Goal: Task Accomplishment & Management: Use online tool/utility

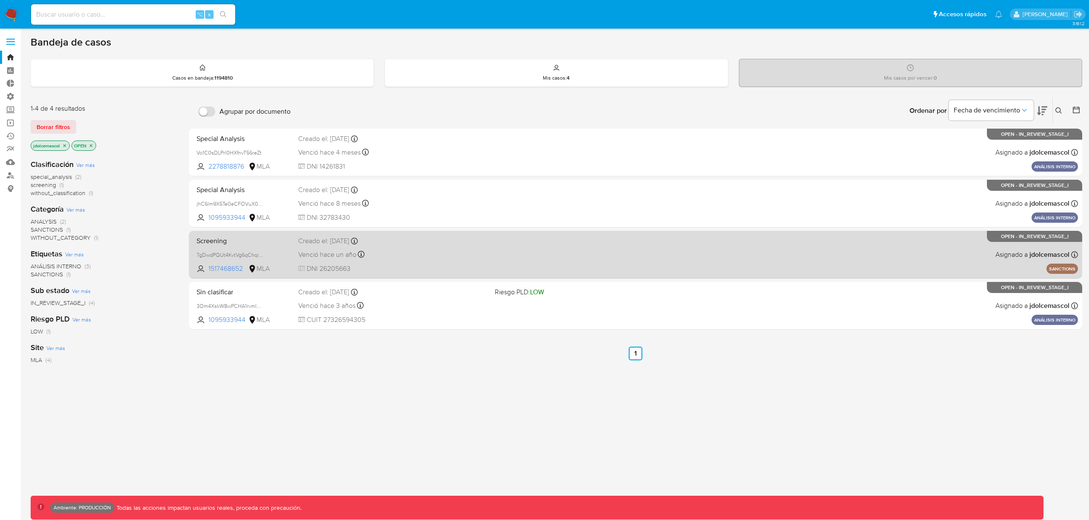
click at [483, 259] on div "Venció hace un año Vence el 08/08/2024 18:53:04" at bounding box center [393, 254] width 190 height 11
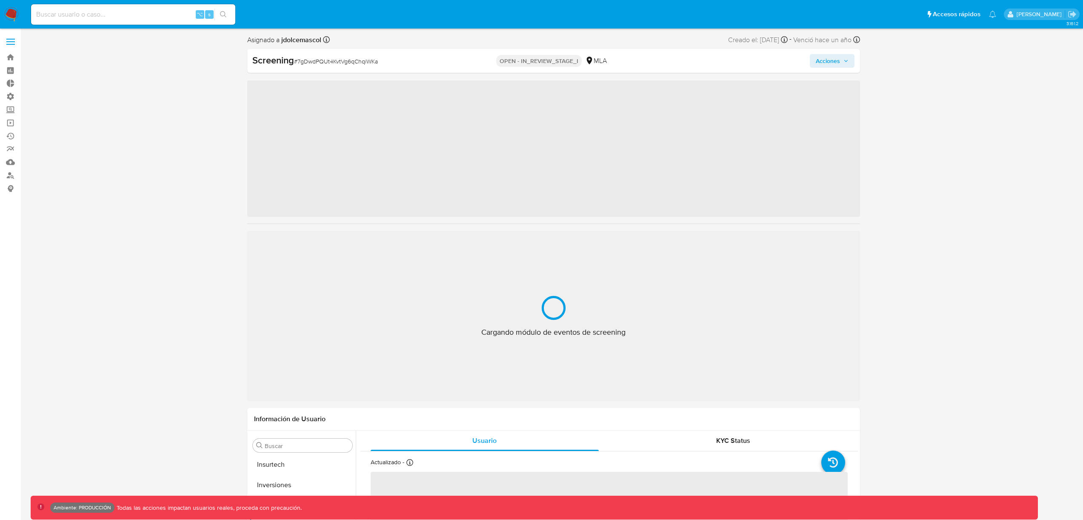
scroll to position [441, 0]
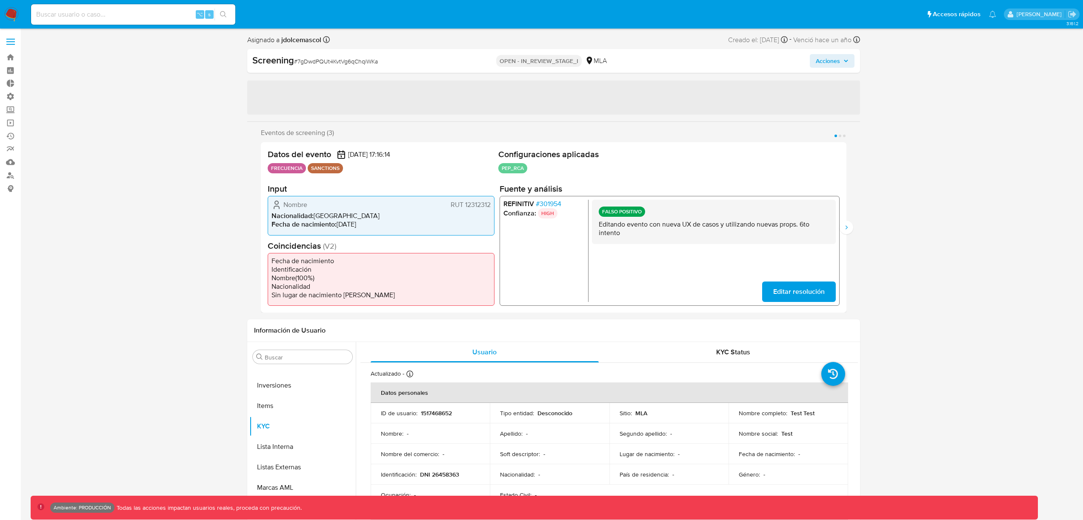
select select "10"
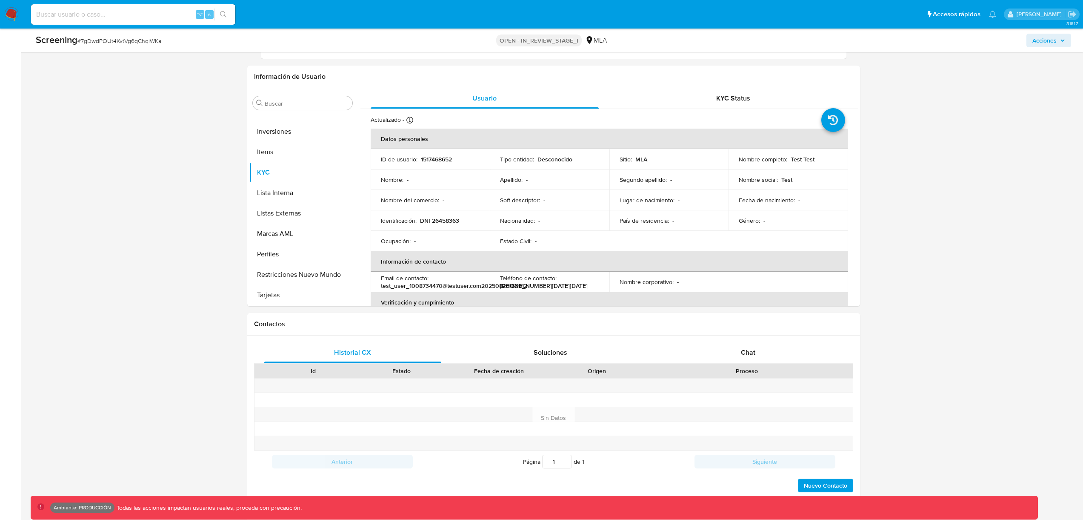
scroll to position [349, 0]
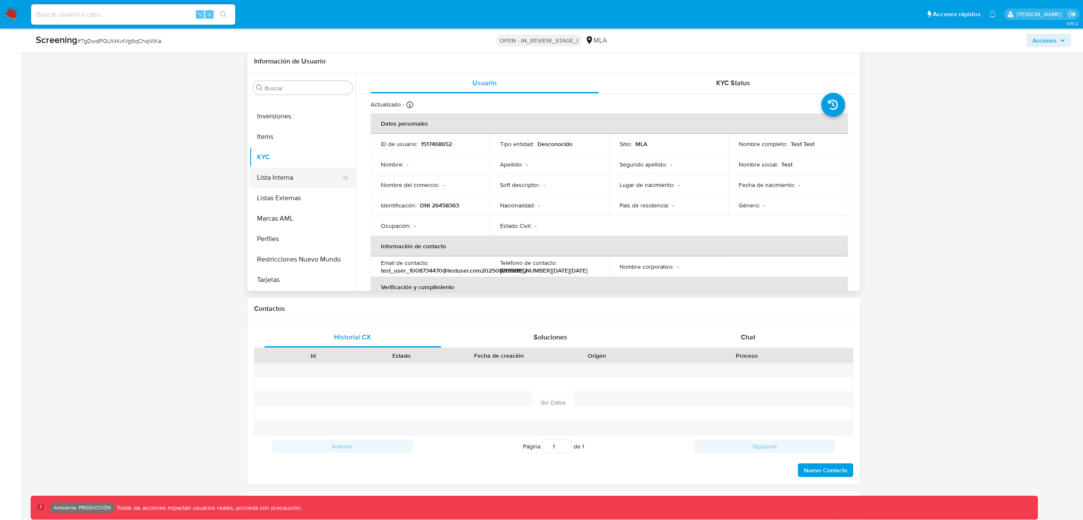
click at [284, 179] on button "Lista Interna" at bounding box center [299, 177] width 100 height 20
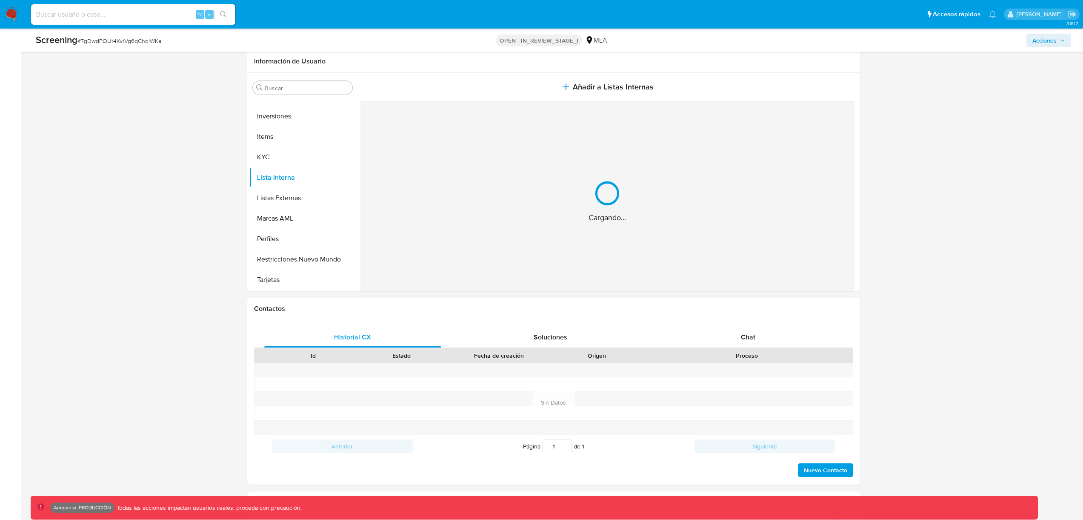
click at [949, 190] on div "Asignado a jdolcemascol Asignado el: [DATE] 16:23:16 Creado el: [DATE] Creado e…" at bounding box center [554, 444] width 1046 height 1516
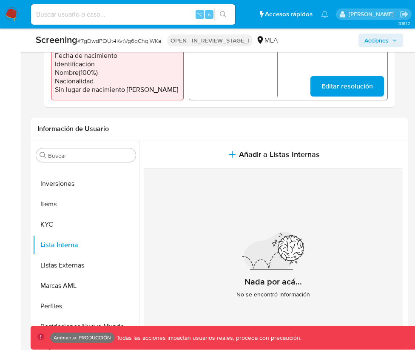
scroll to position [351, 0]
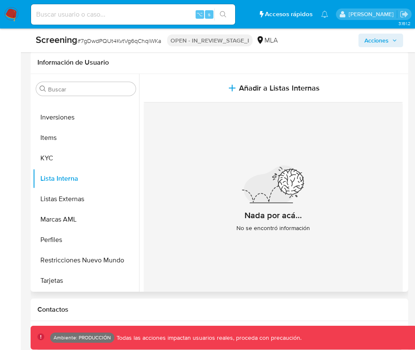
click at [366, 138] on div "Nada por acá... No se encontró información" at bounding box center [273, 203] width 259 height 200
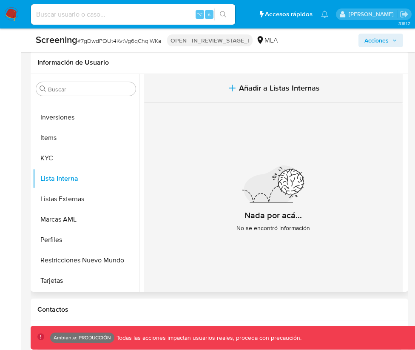
click at [320, 103] on button "Añadir a Listas Internas" at bounding box center [273, 88] width 259 height 29
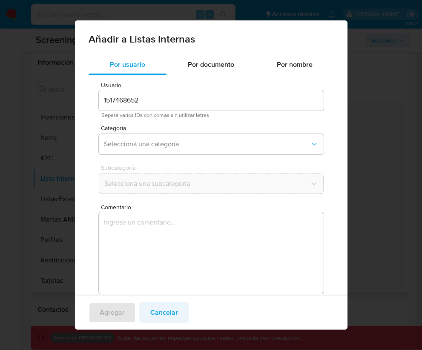
click at [161, 320] on span "Cancelar" at bounding box center [164, 312] width 28 height 19
